Goal: Complete application form

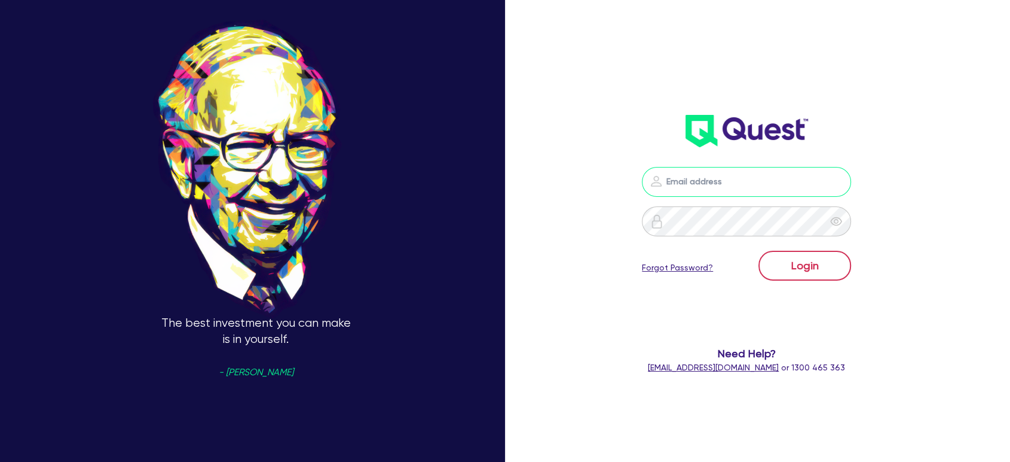
type input "[EMAIL_ADDRESS][PERSON_NAME][DOMAIN_NAME]"
click at [807, 265] on button "Login" at bounding box center [805, 266] width 93 height 30
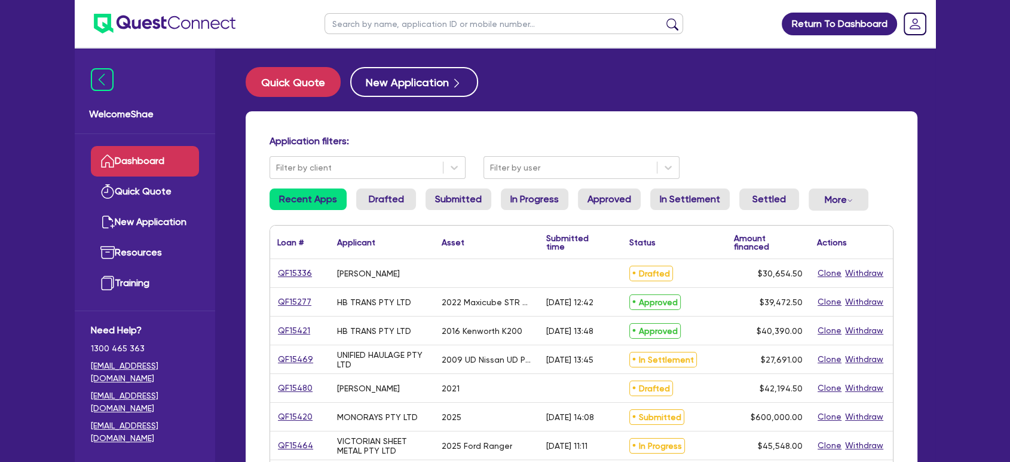
click at [344, 23] on input "text" at bounding box center [504, 23] width 359 height 21
type input "15468"
click at [663, 18] on button "submit" at bounding box center [672, 26] width 19 height 17
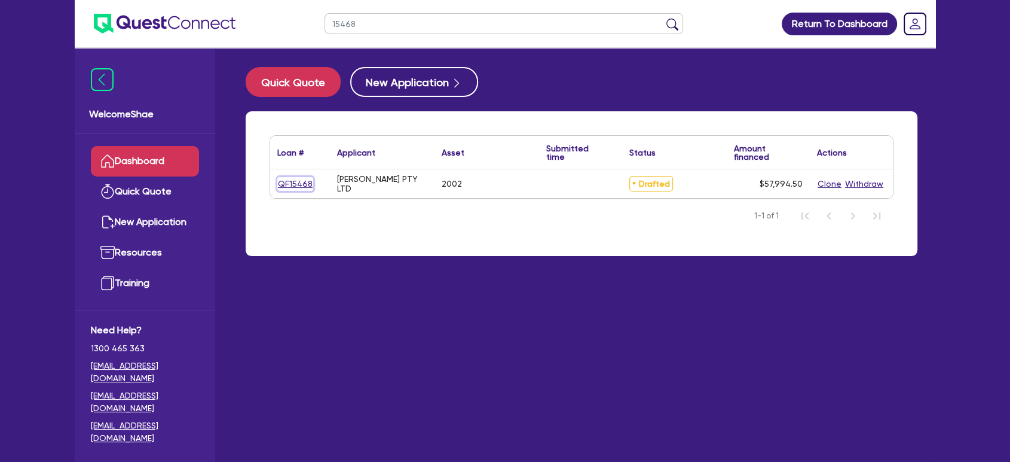
click at [292, 184] on link "QF15468" at bounding box center [295, 184] width 36 height 14
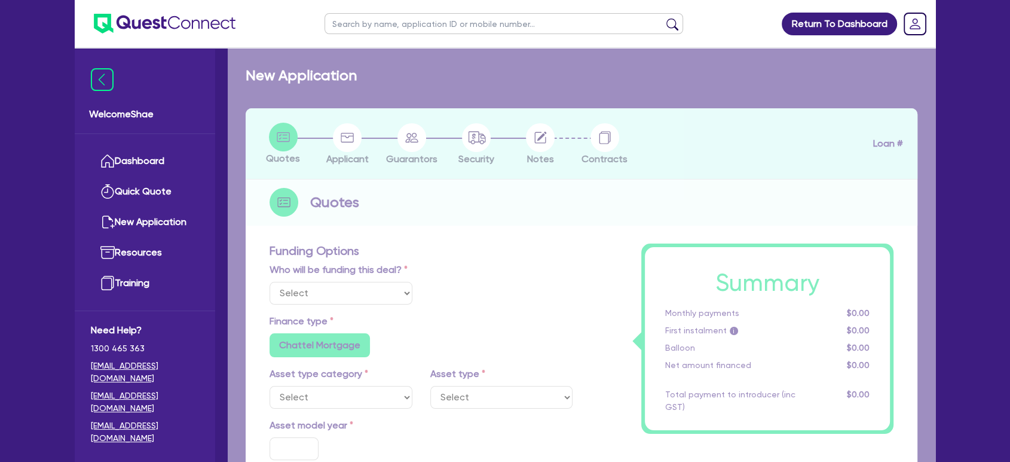
select select "Other"
select select "CARS_AND_LIGHT_TRUCKS"
type input "2002"
type input "62,000"
type input "6,200"
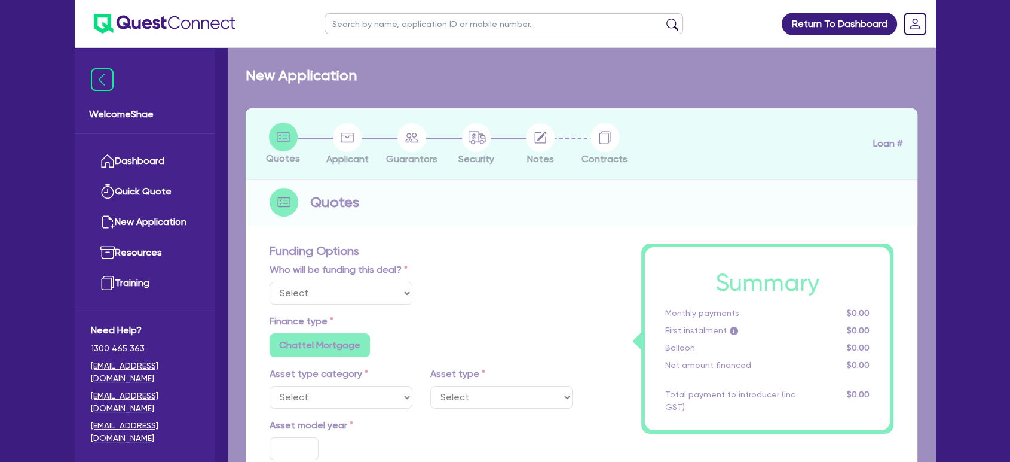
radio input "false"
type input "17.95"
radio input "false"
type input "1,400"
radio input "true"
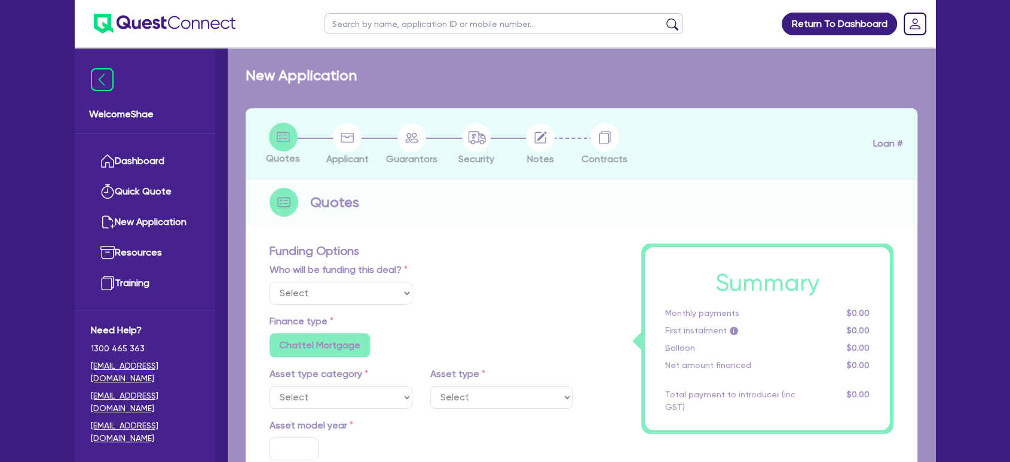
radio input "true"
select select "PASSENGER_VEHICLES"
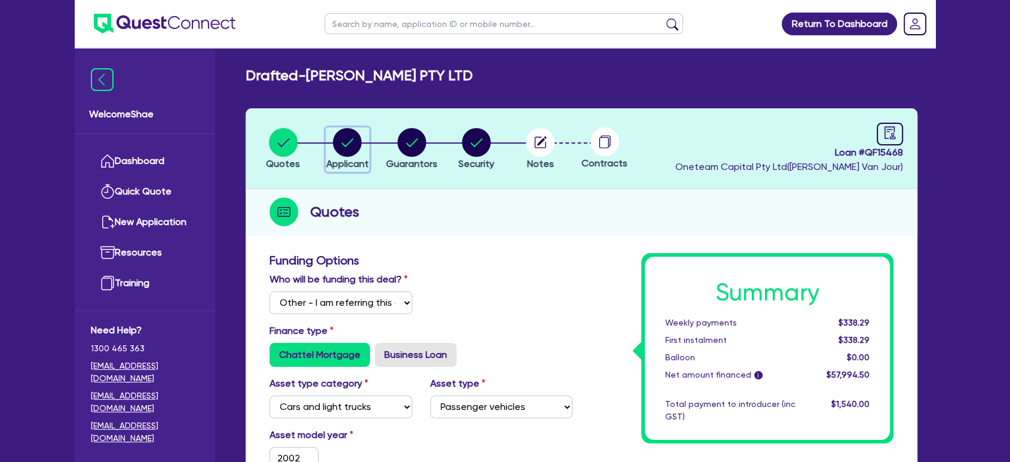
click at [366, 137] on div "button" at bounding box center [347, 142] width 42 height 29
select select "COMPANY"
select select "TRANSPORT_WAREHOUSING"
select select "TAXI_LUXURY_CAR_SERVICES"
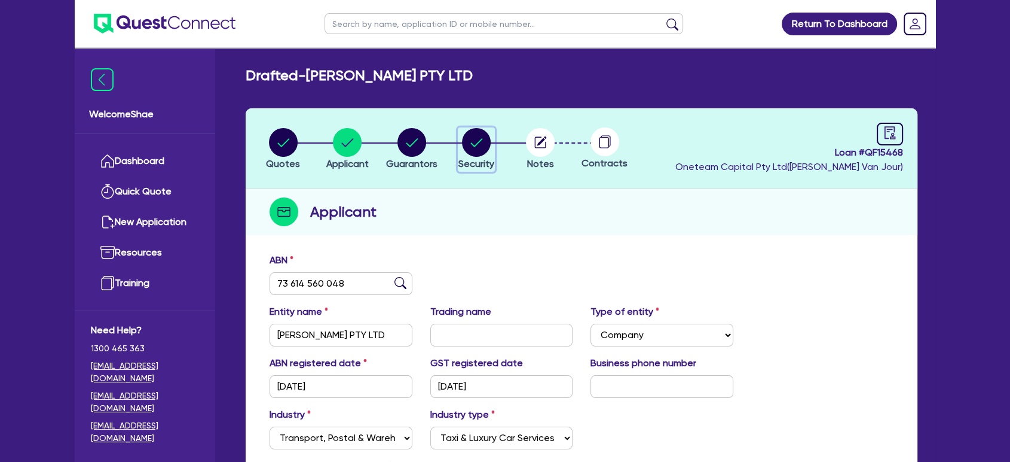
click at [473, 142] on circle "button" at bounding box center [476, 142] width 29 height 29
select select "CARS_AND_LIGHT_TRUCKS"
select select "PASSENGER_VEHICLES"
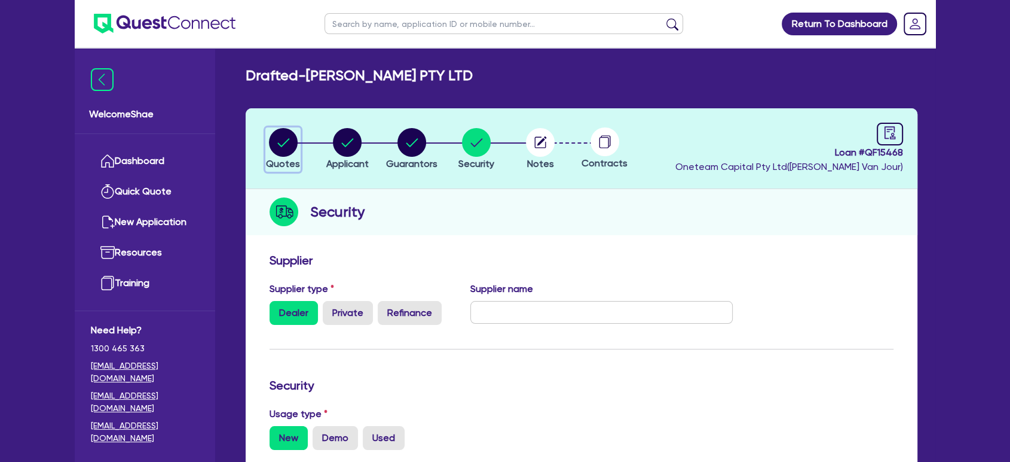
click at [285, 135] on circle "button" at bounding box center [283, 142] width 29 height 29
select select "Other"
select select "CARS_AND_LIGHT_TRUCKS"
select select "PASSENGER_VEHICLES"
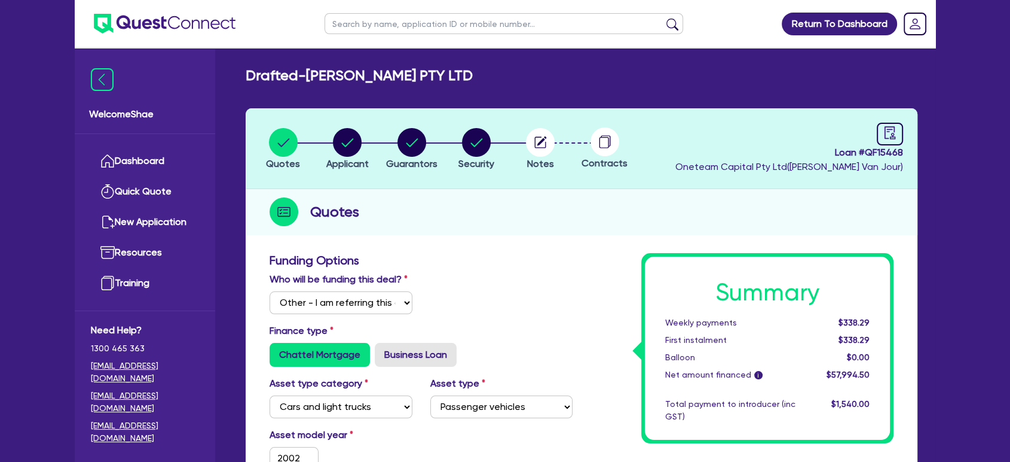
drag, startPoint x: 964, startPoint y: 207, endPoint x: 622, endPoint y: 190, distance: 343.0
click at [486, 146] on circle "button" at bounding box center [476, 142] width 29 height 29
select select "CARS_AND_LIGHT_TRUCKS"
select select "PASSENGER_VEHICLES"
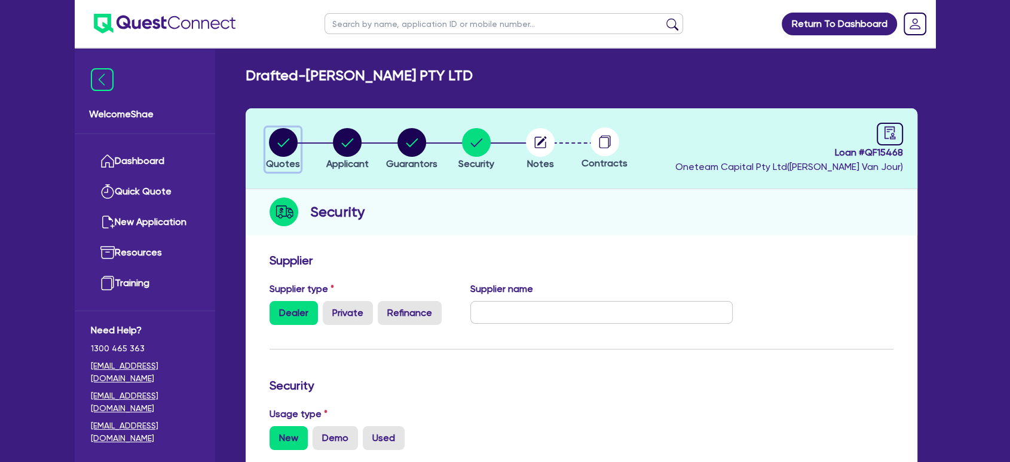
click at [282, 140] on circle "button" at bounding box center [283, 142] width 29 height 29
select select "Other"
select select "CARS_AND_LIGHT_TRUCKS"
select select "PASSENGER_VEHICLES"
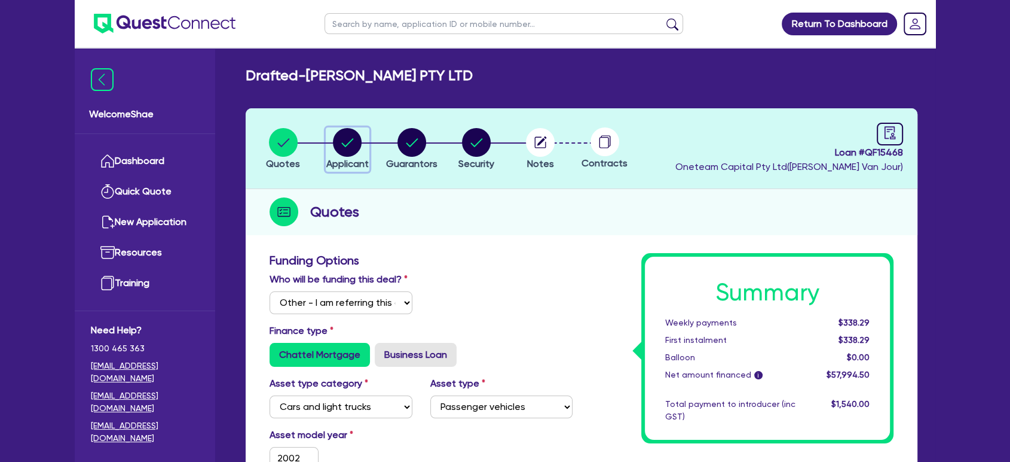
click at [349, 138] on circle "button" at bounding box center [347, 142] width 29 height 29
select select "COMPANY"
select select "TRANSPORT_WAREHOUSING"
select select "TAXI_LUXURY_CAR_SERVICES"
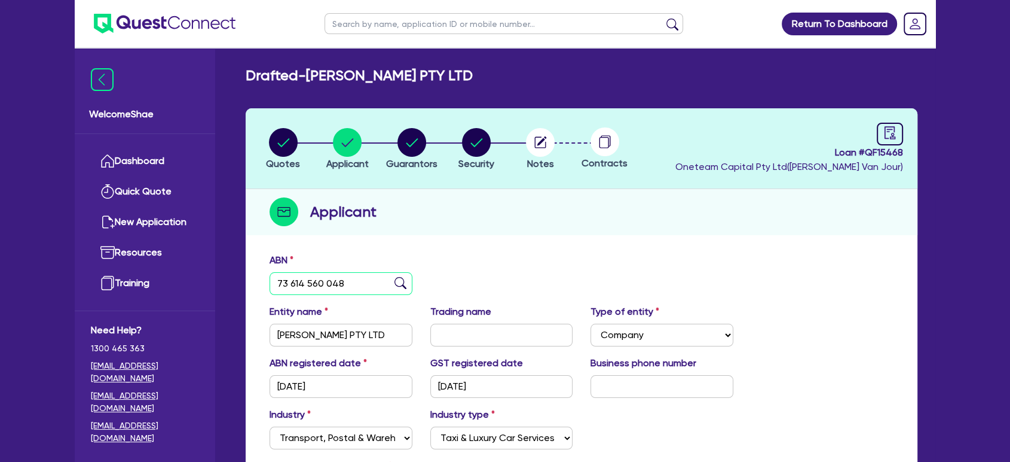
click at [306, 286] on input "73 614 560 048" at bounding box center [341, 283] width 143 height 23
click at [537, 136] on circle "button" at bounding box center [540, 142] width 29 height 29
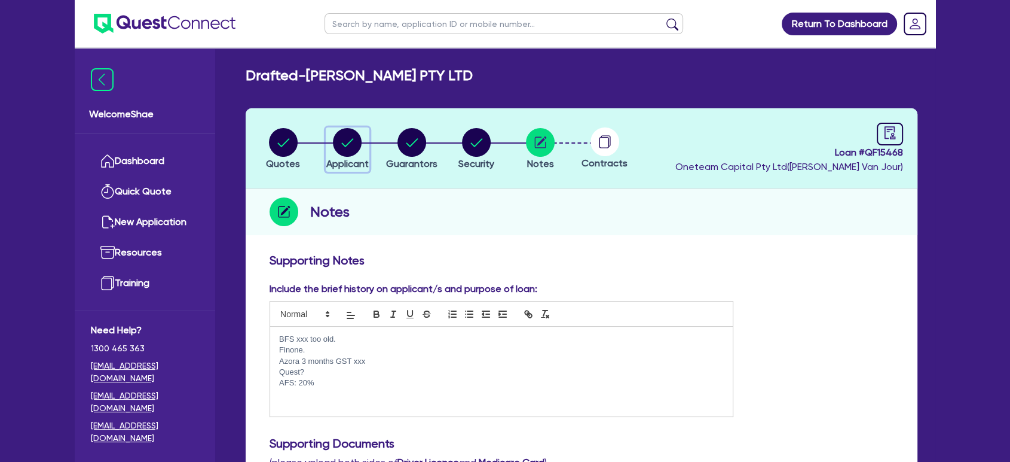
click at [347, 142] on circle "button" at bounding box center [347, 142] width 29 height 29
select select "COMPANY"
select select "TRANSPORT_WAREHOUSING"
select select "TAXI_LUXURY_CAR_SERVICES"
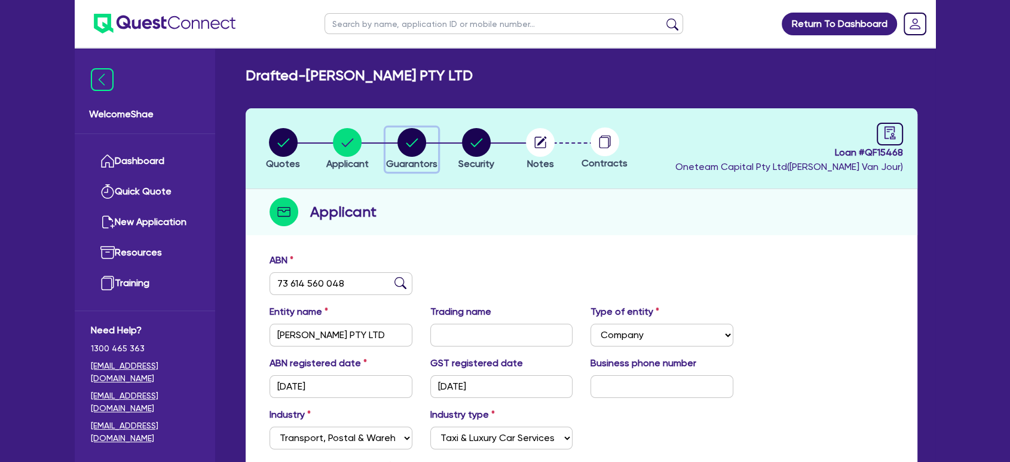
drag, startPoint x: 423, startPoint y: 147, endPoint x: 466, endPoint y: 223, distance: 87.0
click at [423, 147] on circle "button" at bounding box center [412, 142] width 29 height 29
select select "MR"
select select "VIC"
select select "MARRIED"
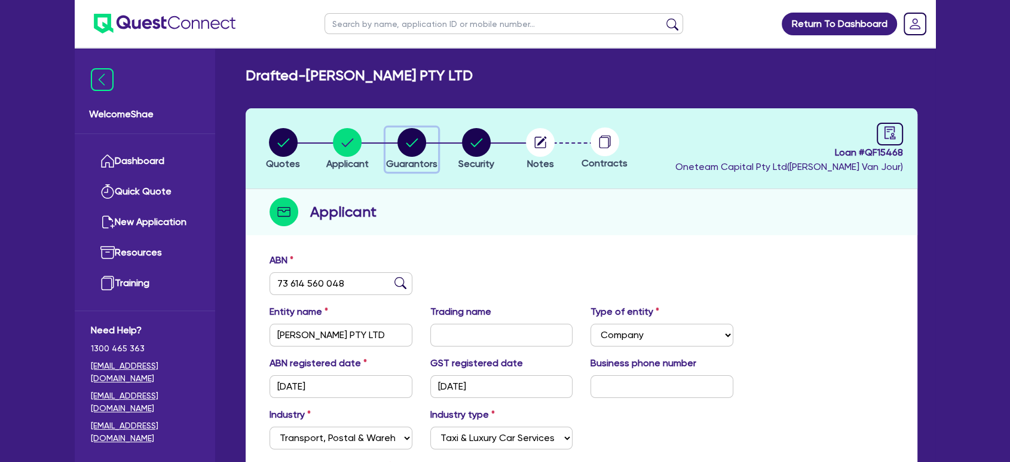
select select "CASH"
select select "VEHICLE"
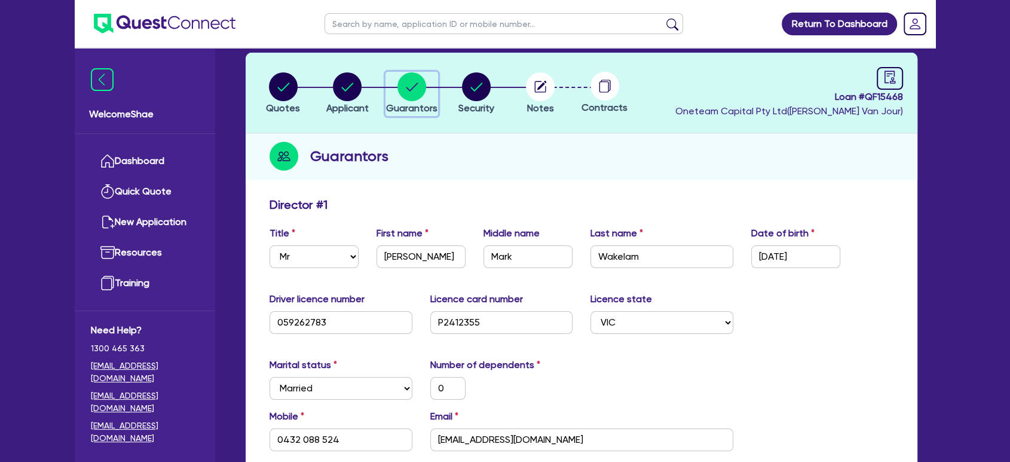
scroll to position [265, 0]
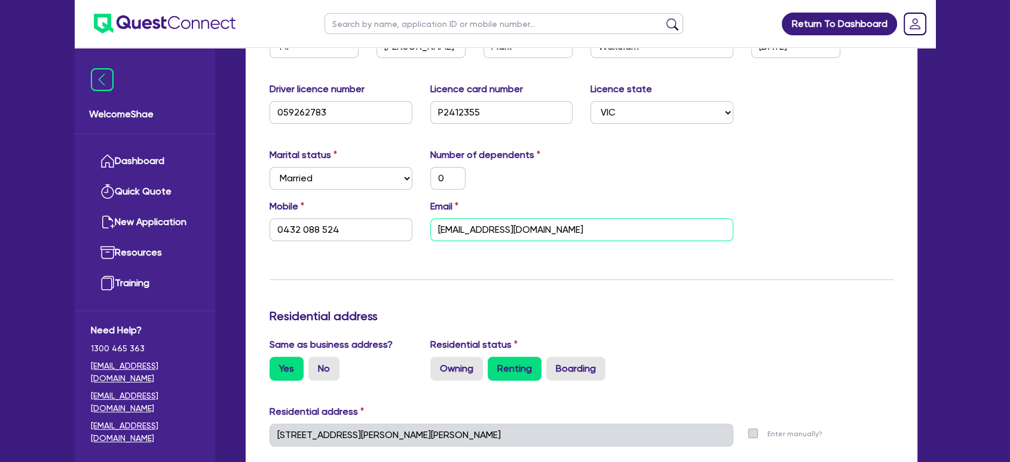
click at [505, 231] on input "stephenmwakelam@gmail.com" at bounding box center [581, 229] width 303 height 23
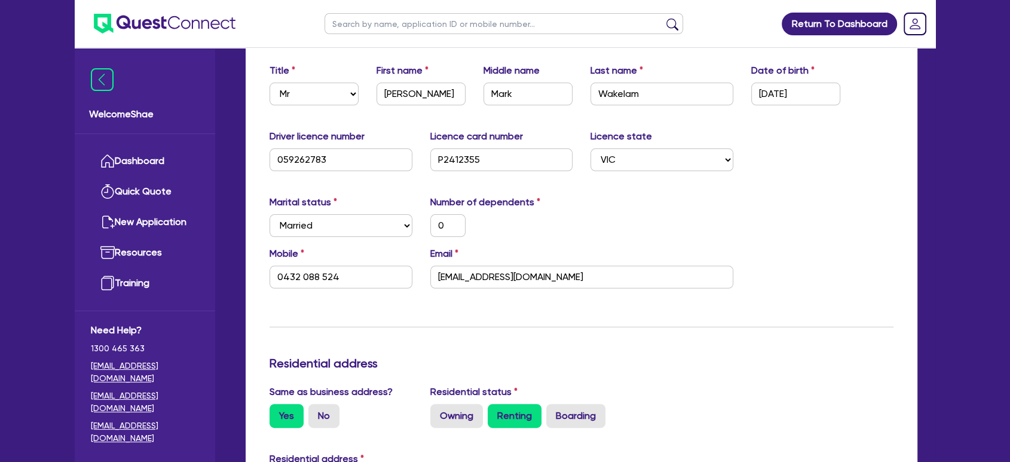
scroll to position [66, 0]
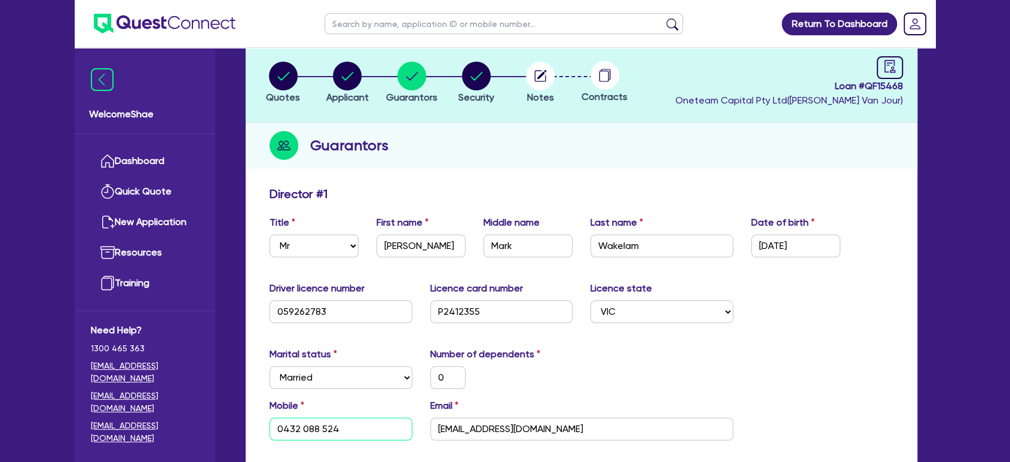
click at [310, 424] on input "0432 088 524" at bounding box center [341, 428] width 143 height 23
drag, startPoint x: 337, startPoint y: 73, endPoint x: 346, endPoint y: 84, distance: 14.0
click at [337, 73] on circle "button" at bounding box center [347, 76] width 29 height 29
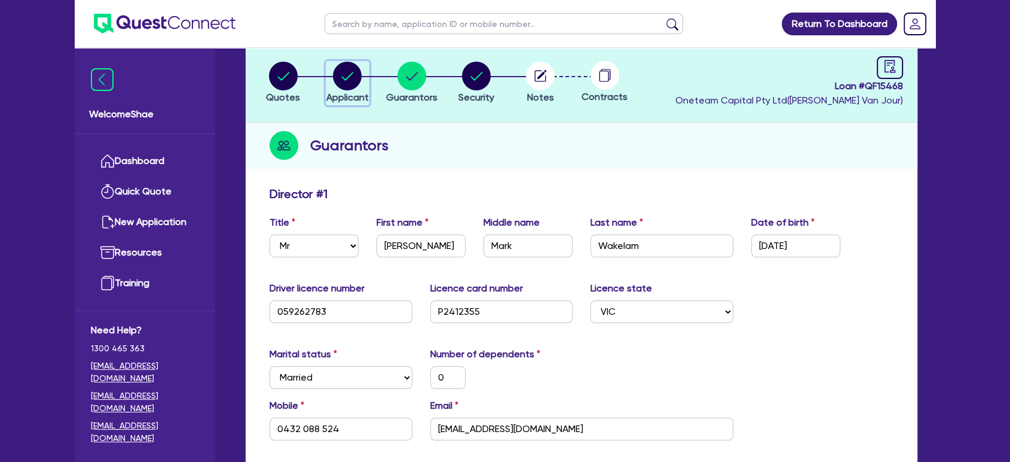
select select "COMPANY"
select select "TRANSPORT_WAREHOUSING"
select select "TAXI_LUXURY_CAR_SERVICES"
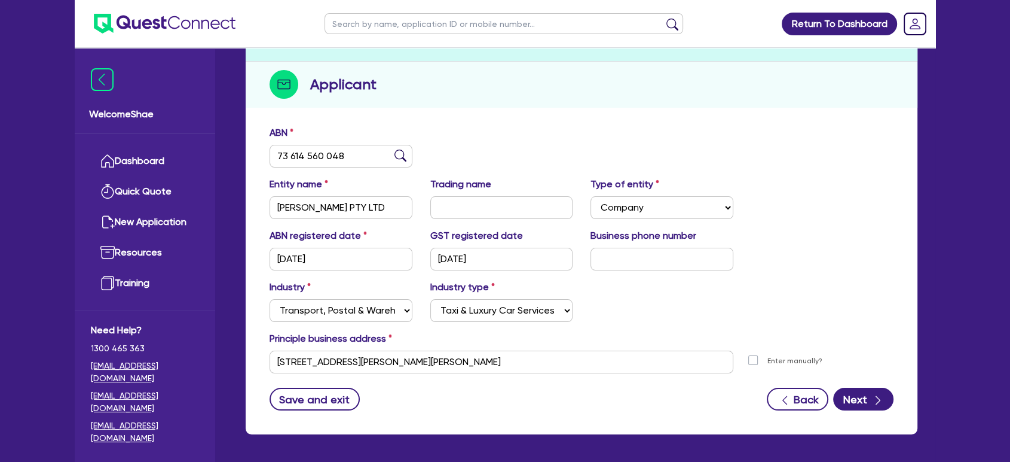
scroll to position [172, 0]
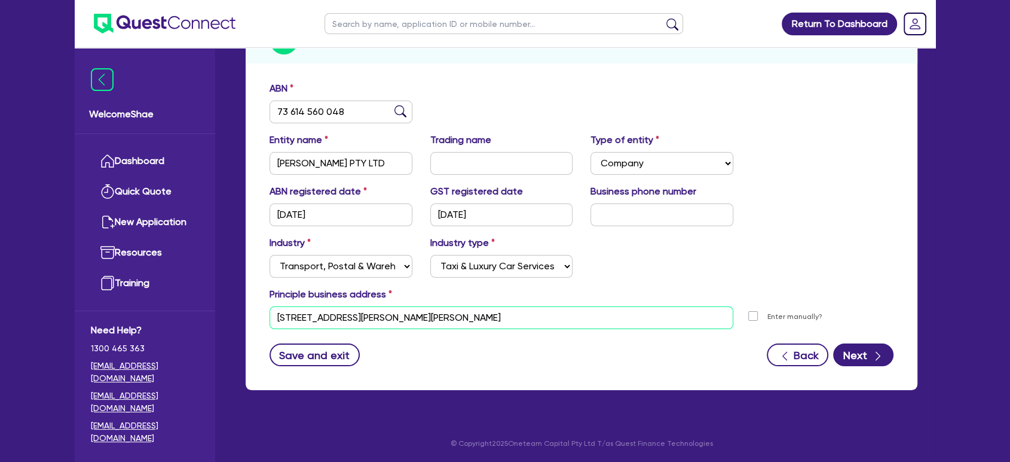
click at [349, 317] on input "21A Valley Parade Glen Iris VIC 3146" at bounding box center [502, 317] width 464 height 23
click at [348, 317] on input "21A Valley Parade Glen Iris VIC 3146" at bounding box center [502, 317] width 464 height 23
drag, startPoint x: 18, startPoint y: 205, endPoint x: 53, endPoint y: 198, distance: 35.4
click at [18, 205] on div "Return To Dashboard Edit Profile Logout Welcome Shae Dashboard Quick Quote New …" at bounding box center [505, 145] width 1010 height 634
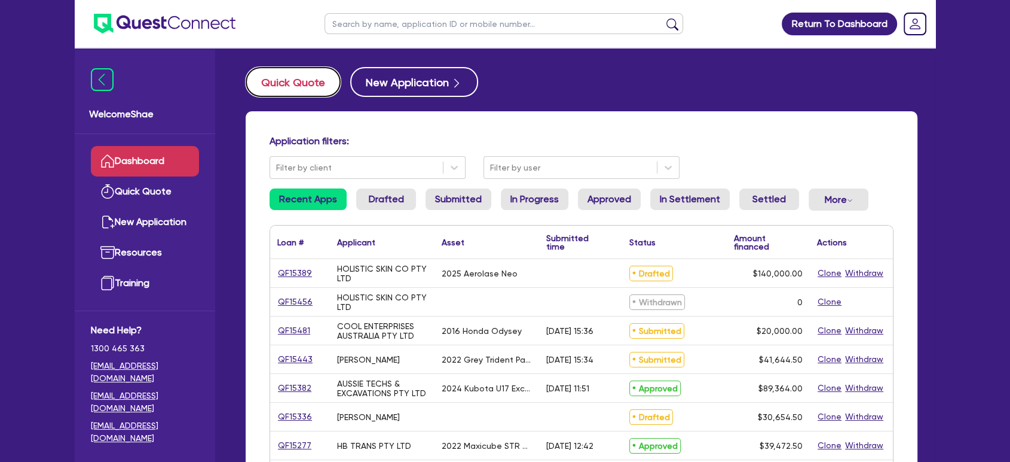
click at [299, 81] on button "Quick Quote" at bounding box center [293, 82] width 95 height 30
select select "Other"
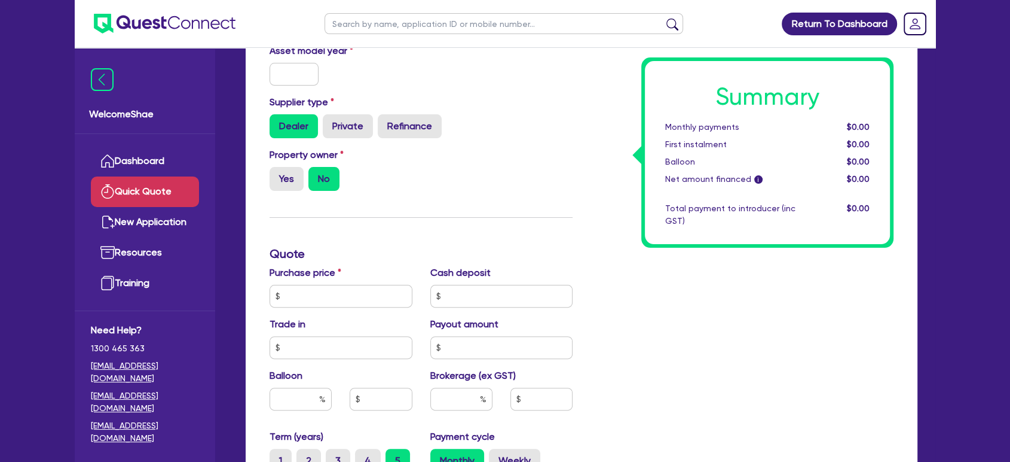
scroll to position [265, 0]
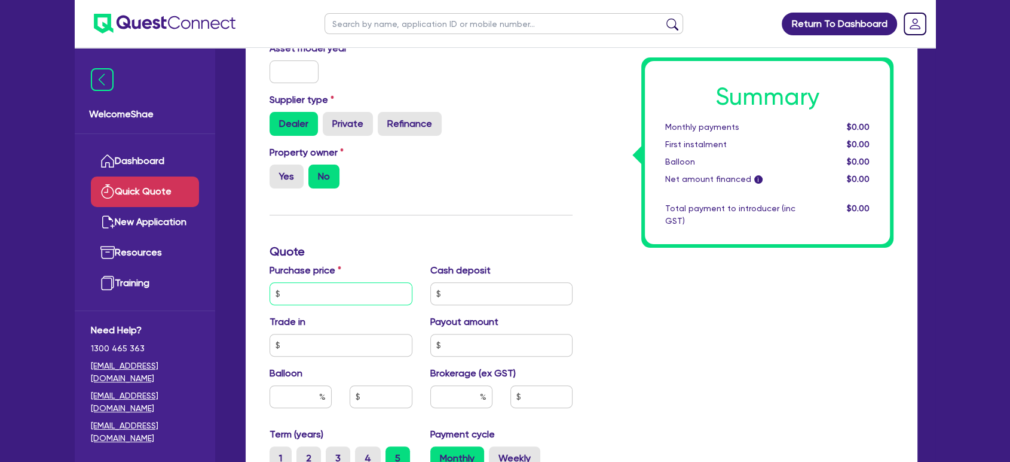
click at [365, 297] on input "text" at bounding box center [341, 293] width 143 height 23
type input "30,000"
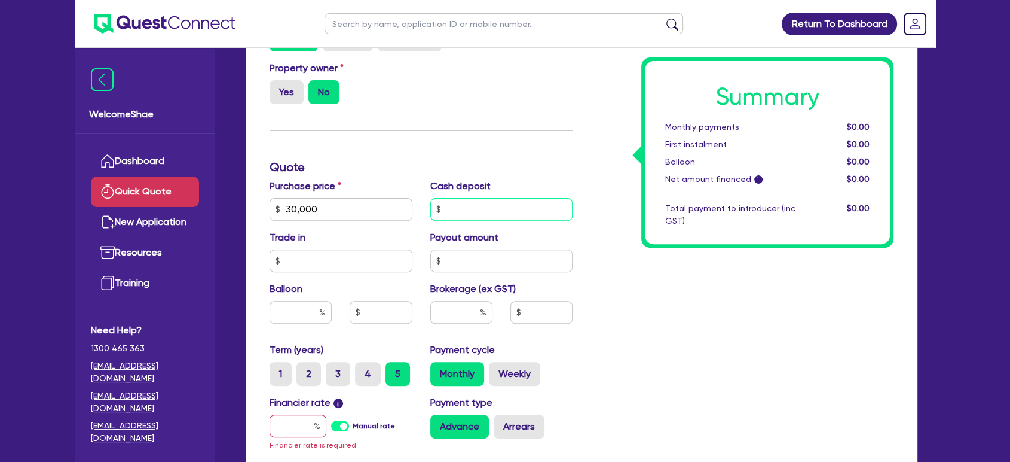
scroll to position [465, 0]
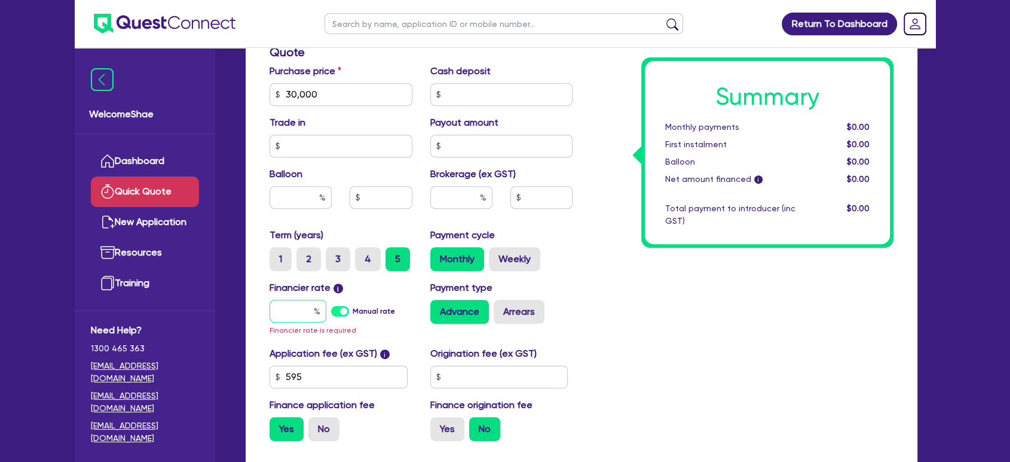
click at [297, 310] on input "text" at bounding box center [298, 311] width 57 height 23
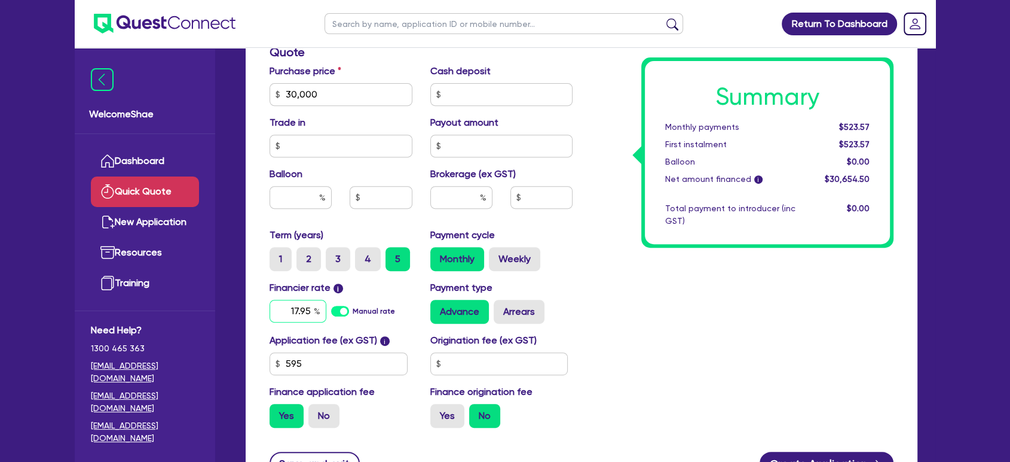
type input "17.95"
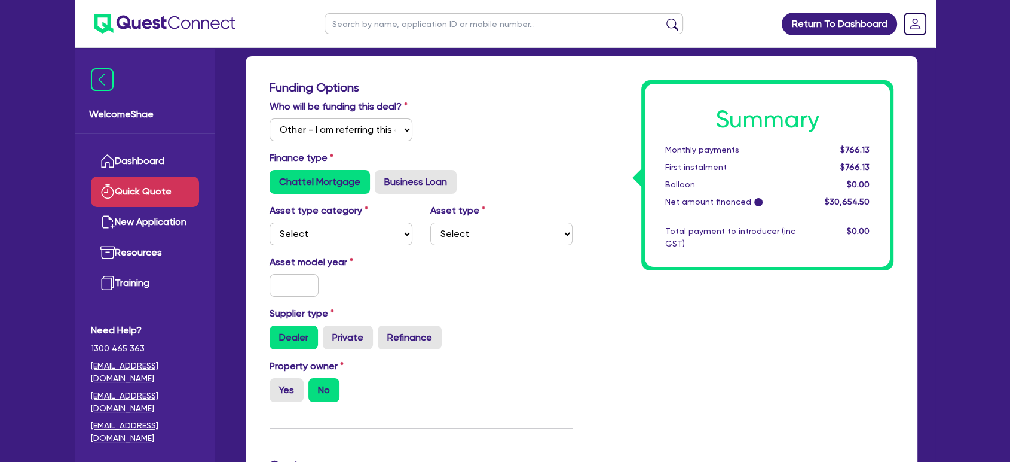
scroll to position [0, 0]
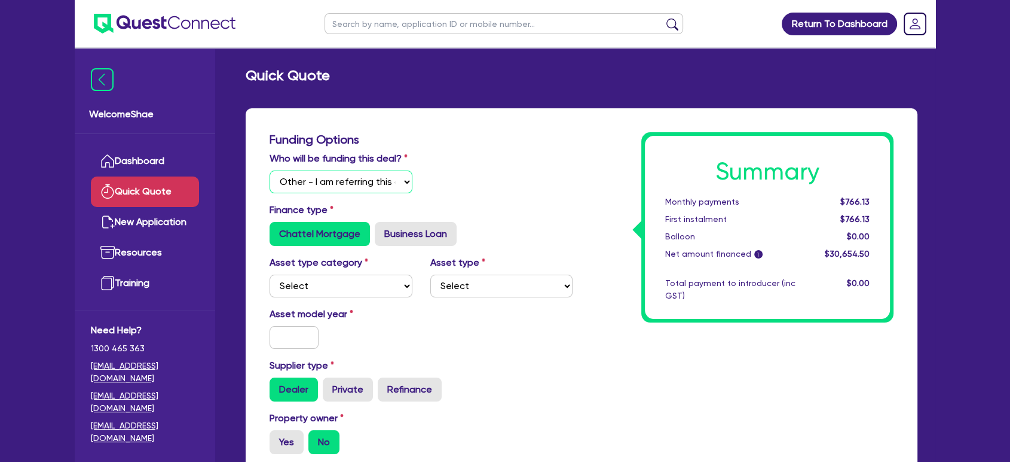
click at [334, 184] on select "Select I will fund 100% I will co-fund with Quest I want Quest to fund 100% Oth…" at bounding box center [341, 181] width 143 height 23
click at [270, 170] on select "Select I will fund 100% I will co-fund with Quest I want Quest to fund 100% Oth…" at bounding box center [341, 181] width 143 height 23
click at [389, 187] on select "Select I will fund 100% I will co-fund with Quest I want Quest to fund 100% Oth…" at bounding box center [341, 181] width 143 height 23
select select "Quest Finance - Own Book"
click at [270, 170] on select "Select I will fund 100% I will co-fund with Quest I want Quest to fund 100% Oth…" at bounding box center [341, 181] width 143 height 23
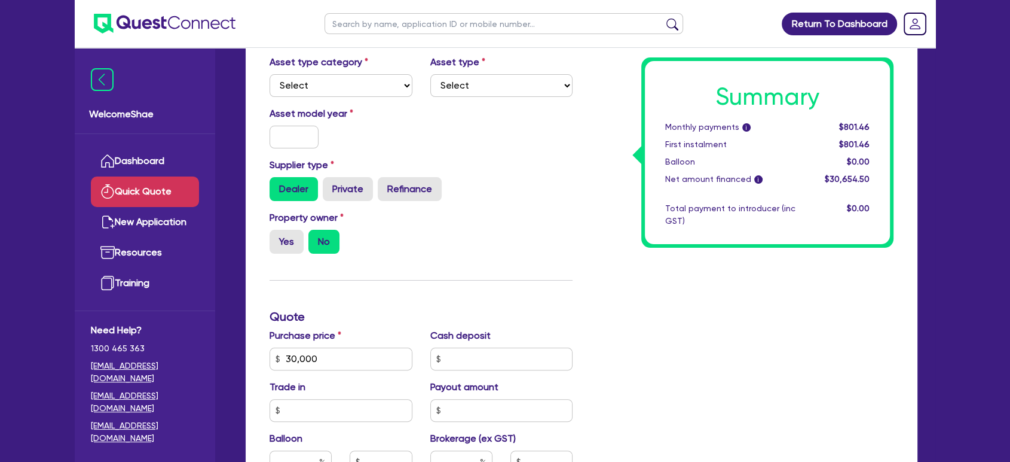
scroll to position [199, 0]
click at [329, 190] on label "Private" at bounding box center [348, 190] width 50 height 24
click at [329, 186] on input "Private" at bounding box center [327, 182] width 8 height 8
radio input "true"
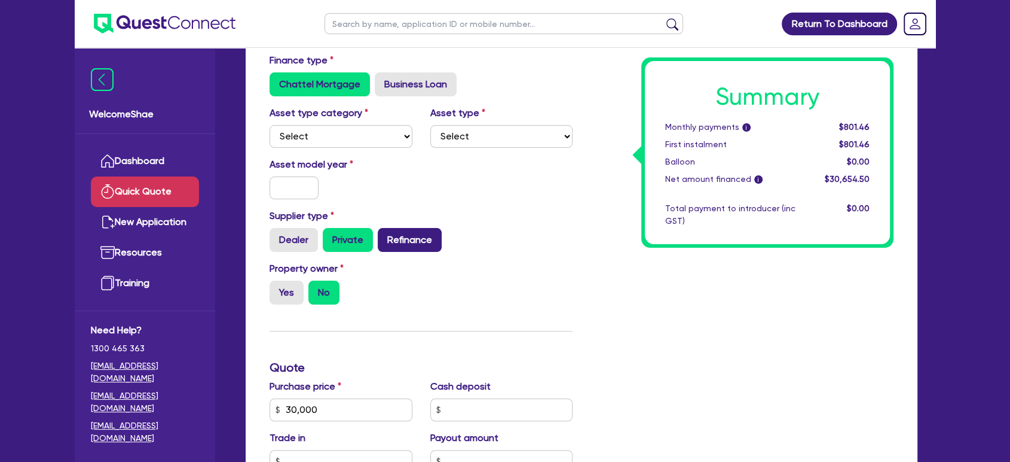
scroll to position [133, 0]
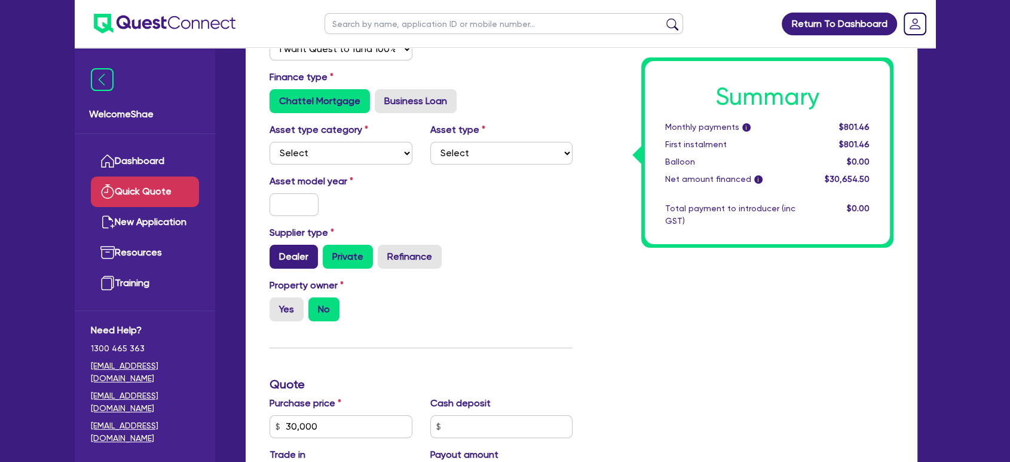
click at [301, 264] on label "Dealer" at bounding box center [294, 257] width 48 height 24
click at [277, 252] on input "Dealer" at bounding box center [274, 249] width 8 height 8
radio input "true"
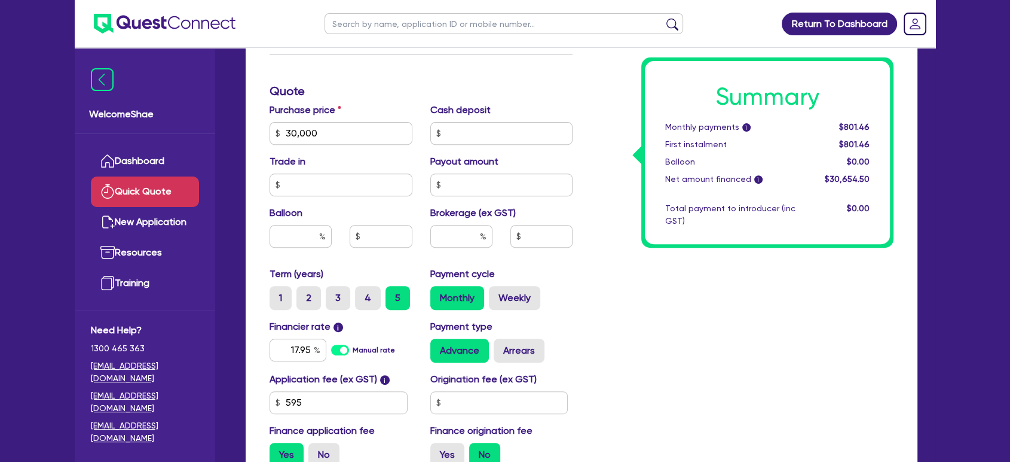
scroll to position [465, 0]
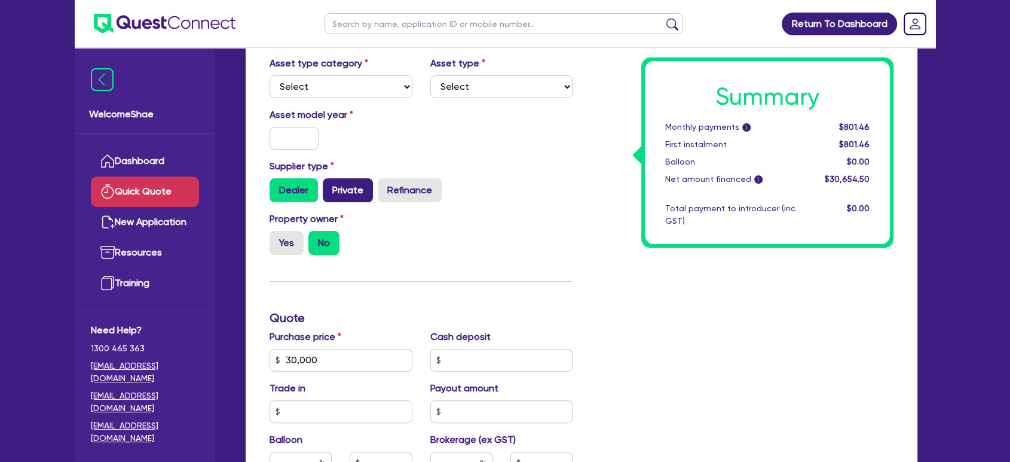
click at [353, 185] on label "Private" at bounding box center [348, 190] width 50 height 24
click at [331, 185] on input "Private" at bounding box center [327, 182] width 8 height 8
radio input "true"
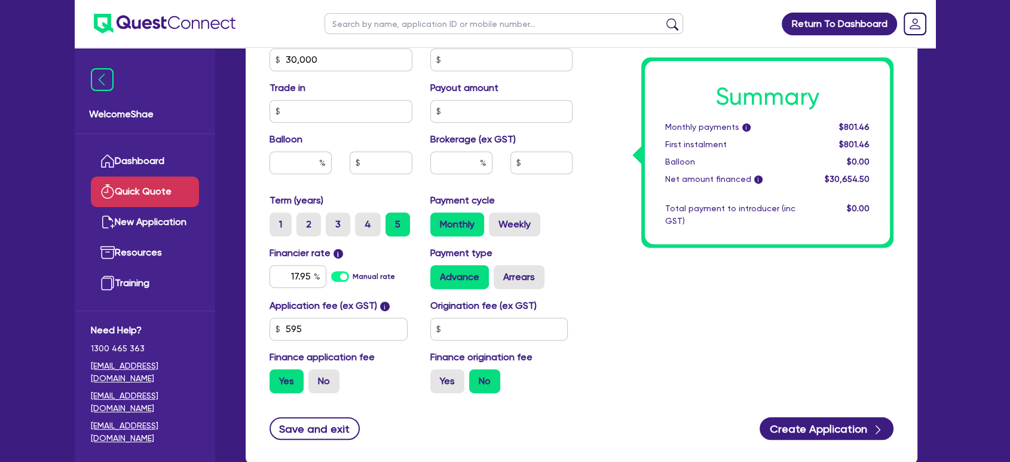
scroll to position [531, 0]
